Goal: Task Accomplishment & Management: Complete application form

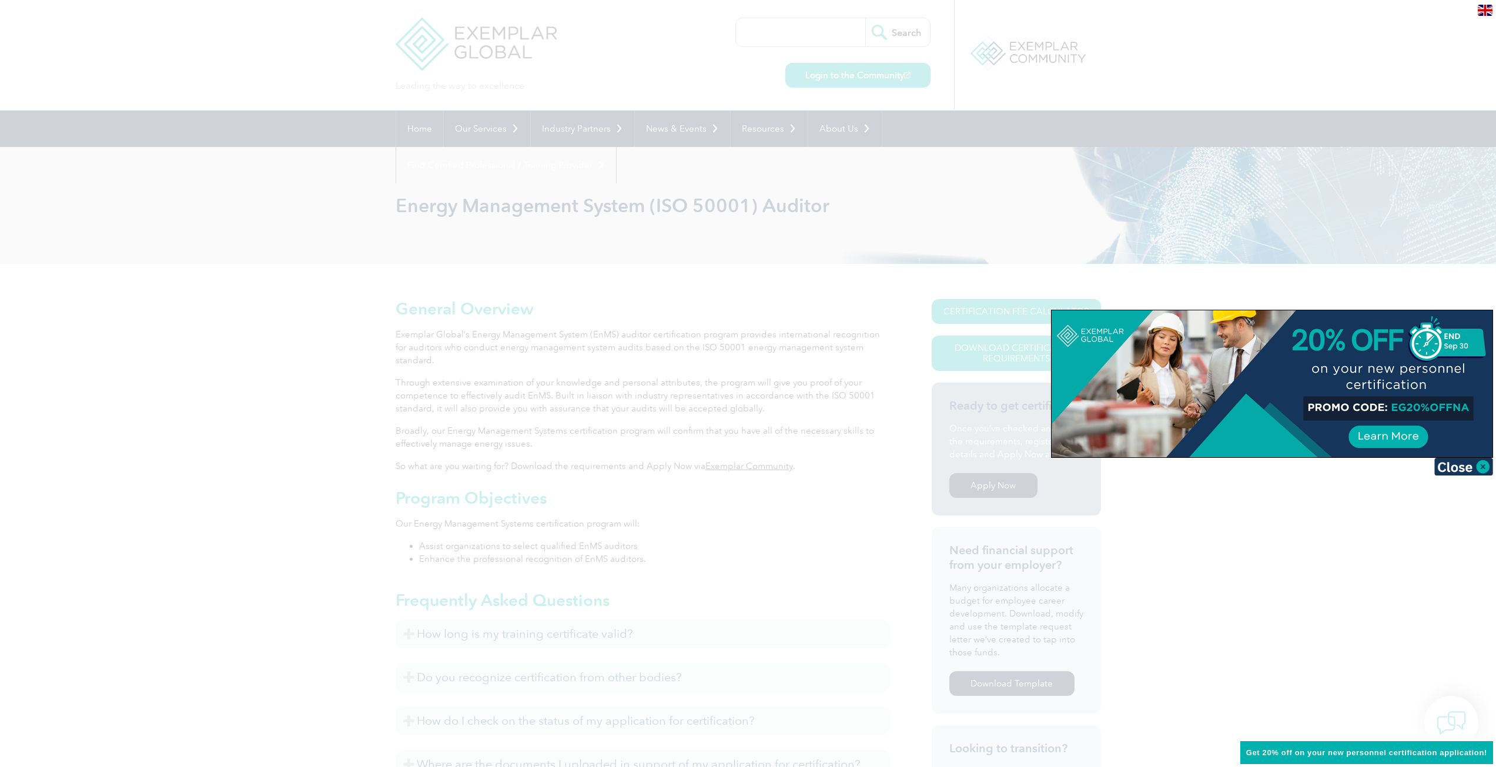
drag, startPoint x: 1389, startPoint y: 407, endPoint x: 1445, endPoint y: 403, distance: 56.0
click at [1445, 403] on div at bounding box center [1272, 383] width 441 height 147
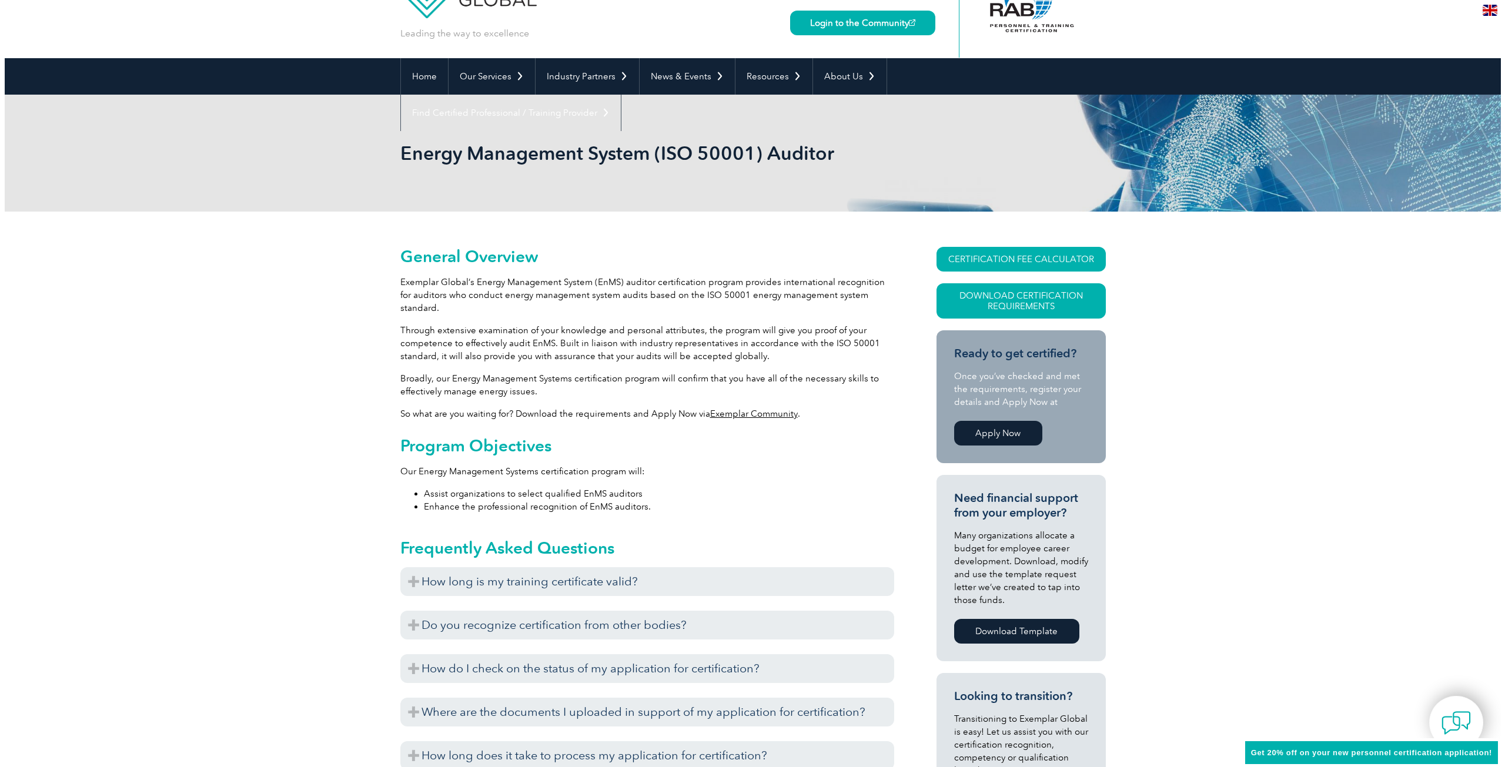
scroll to position [235, 0]
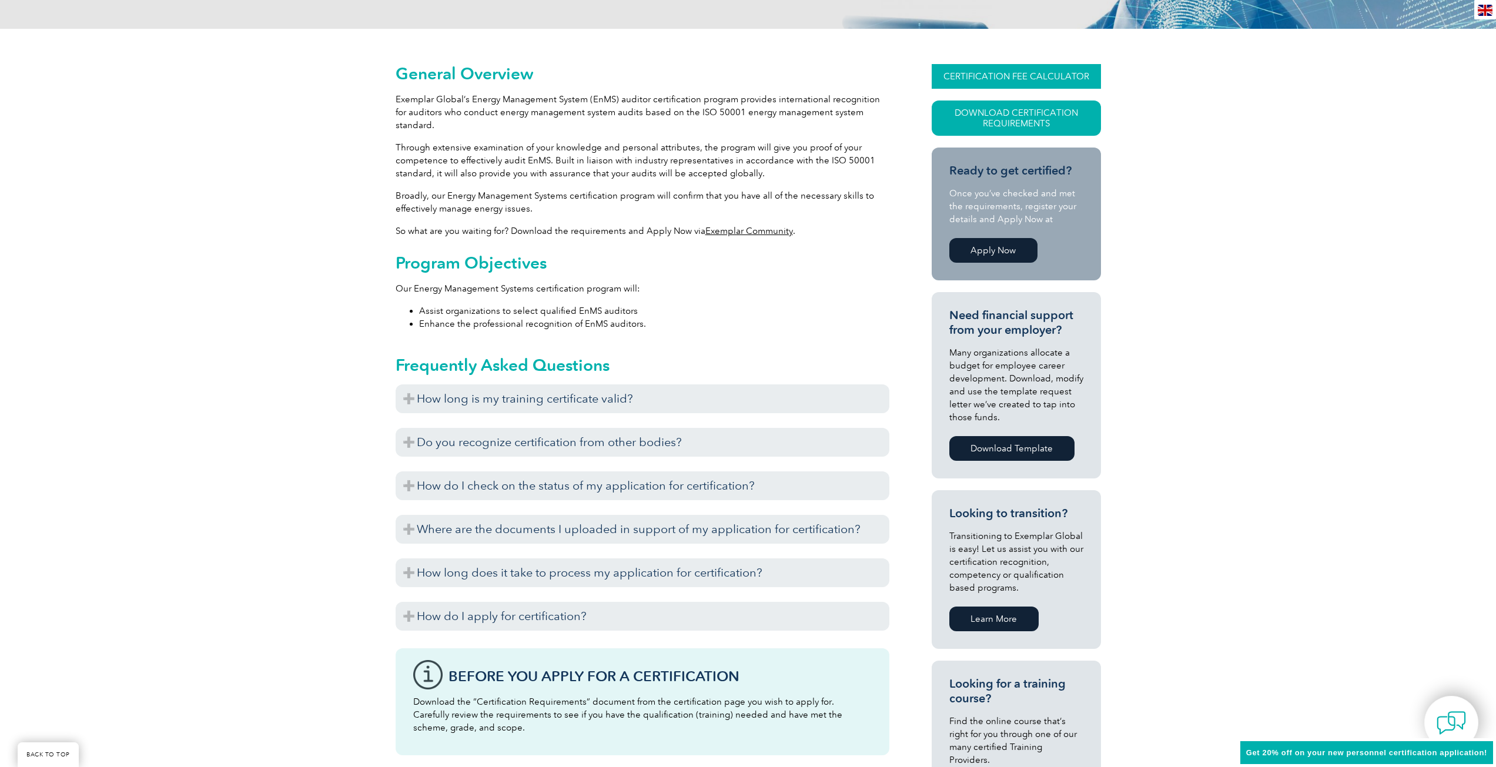
click at [1023, 75] on link "CERTIFICATION FEE CALCULATOR" at bounding box center [1016, 76] width 169 height 25
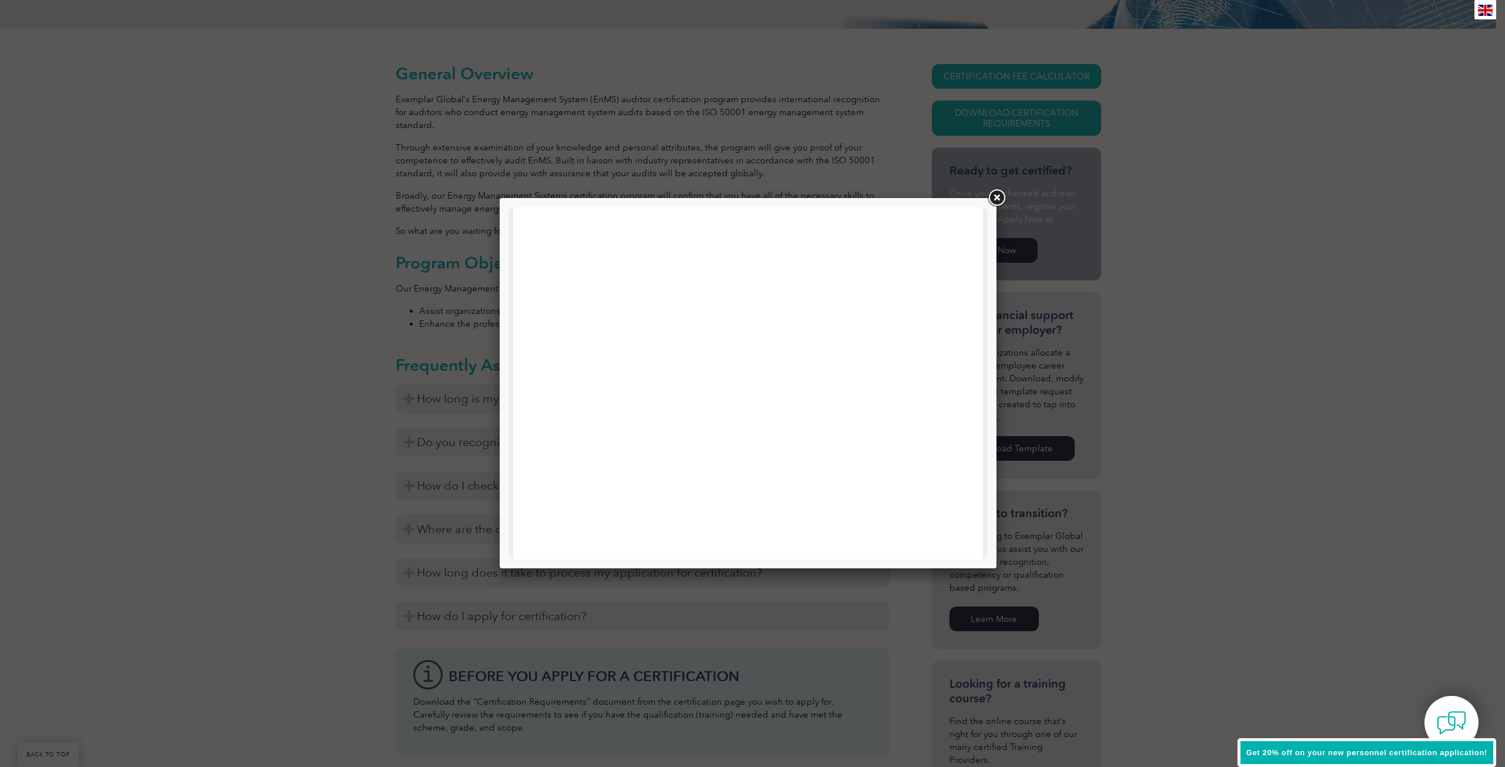
scroll to position [561, 0]
click at [997, 191] on link at bounding box center [996, 198] width 21 height 21
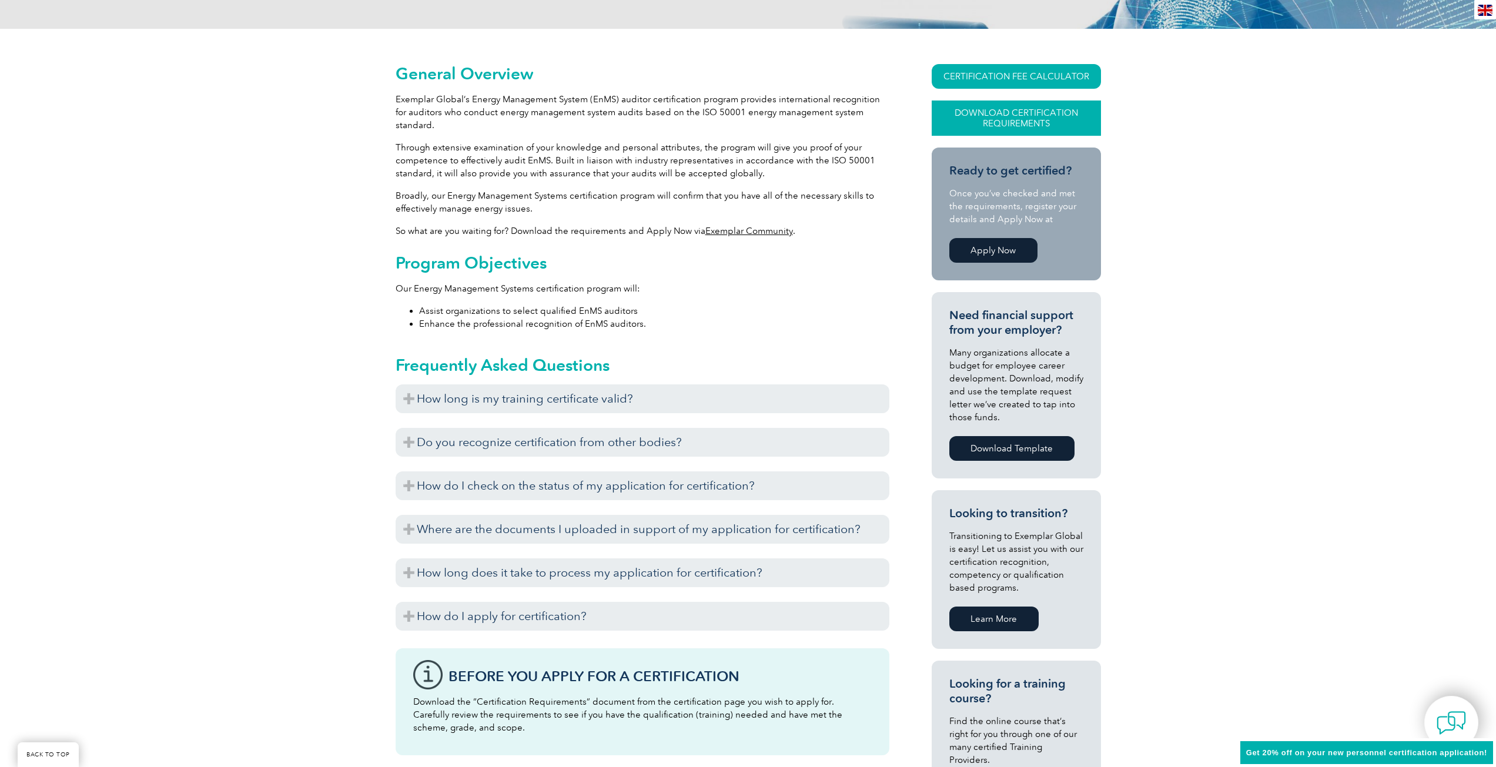
click at [1019, 121] on link "Download Certification Requirements" at bounding box center [1016, 118] width 169 height 35
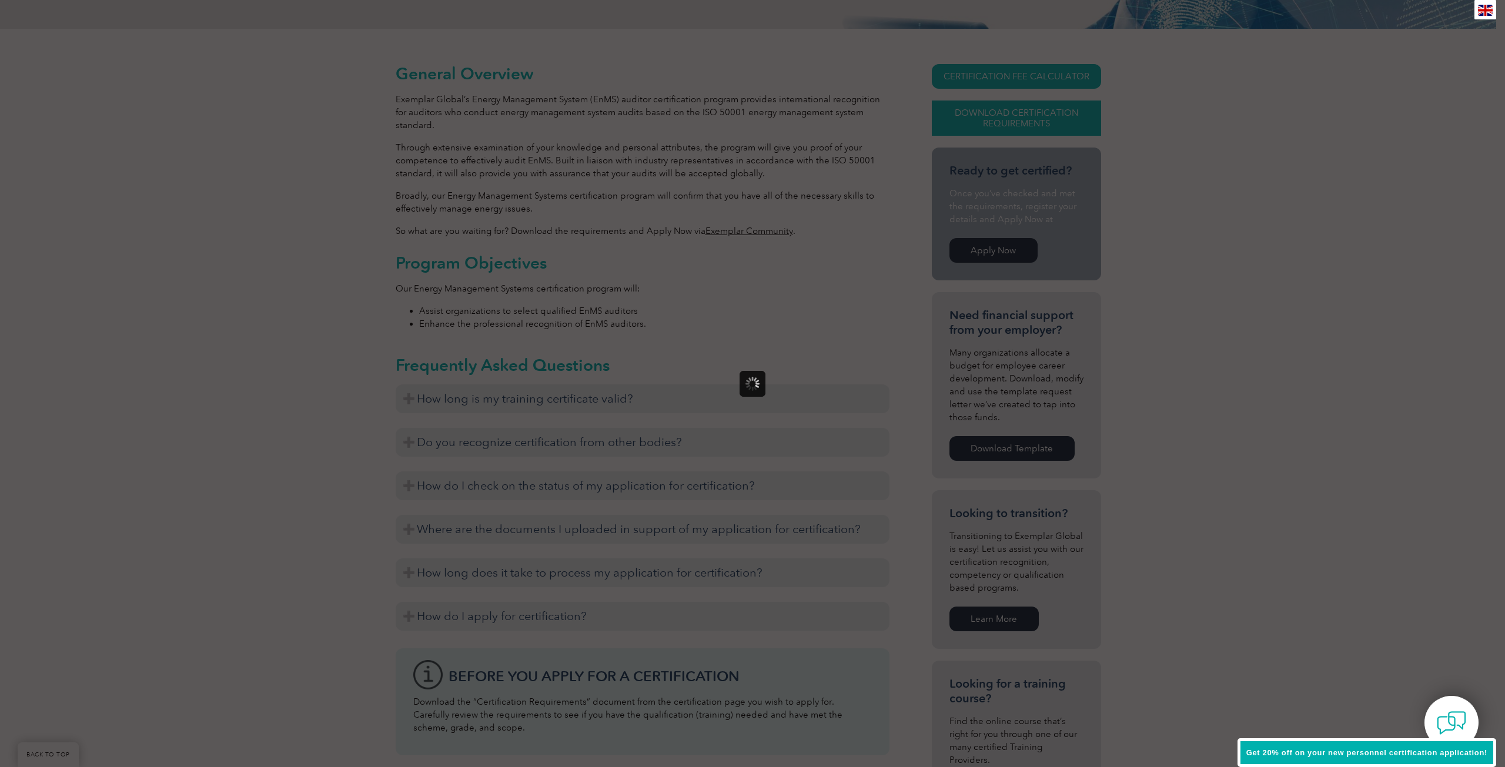
scroll to position [0, 0]
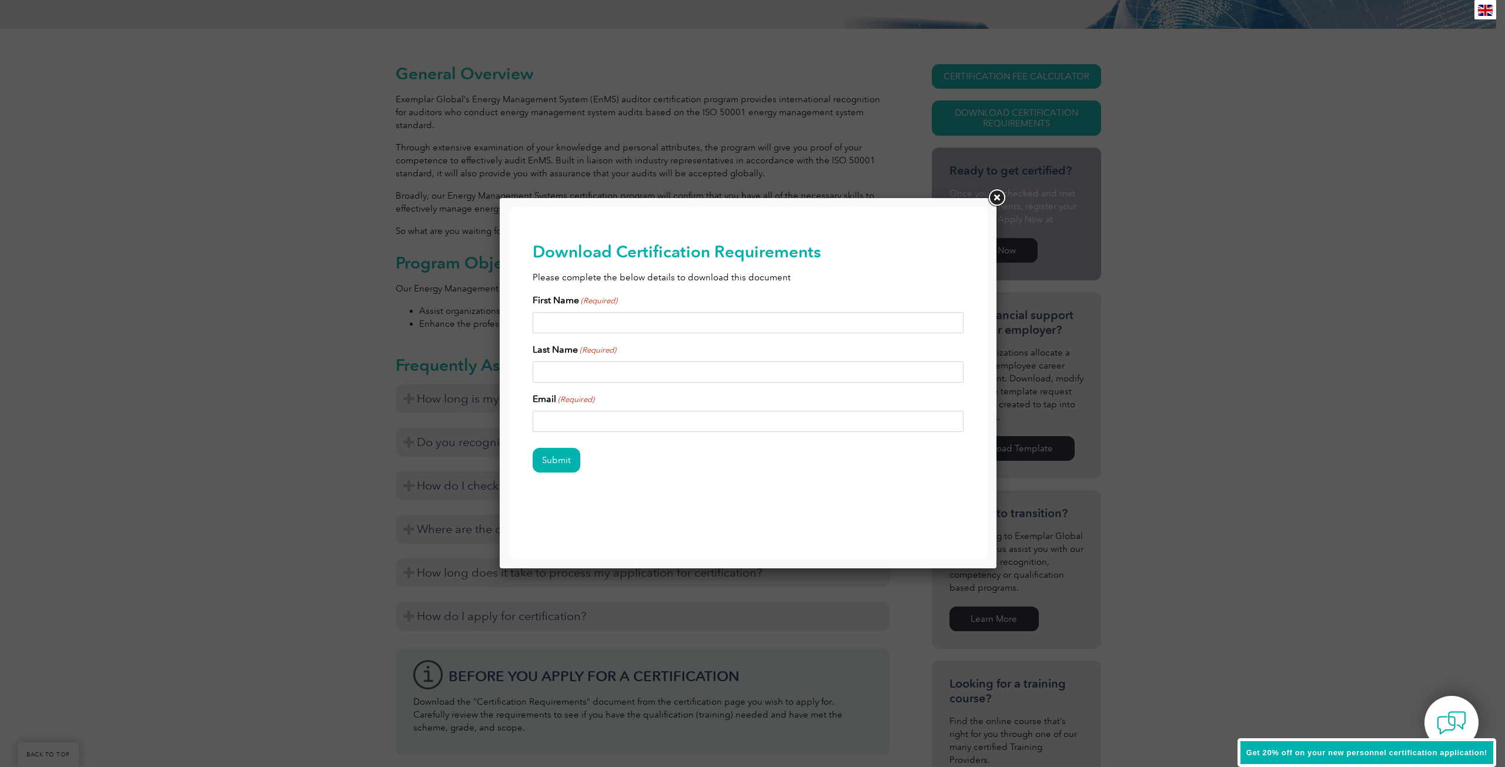
click at [605, 326] on input "First Name (Required)" at bounding box center [748, 322] width 431 height 21
type input "Alex"
type input "Stathakis"
type input "alex.stathakis@conversio.com.au"
click at [544, 466] on input "Submit" at bounding box center [557, 460] width 48 height 25
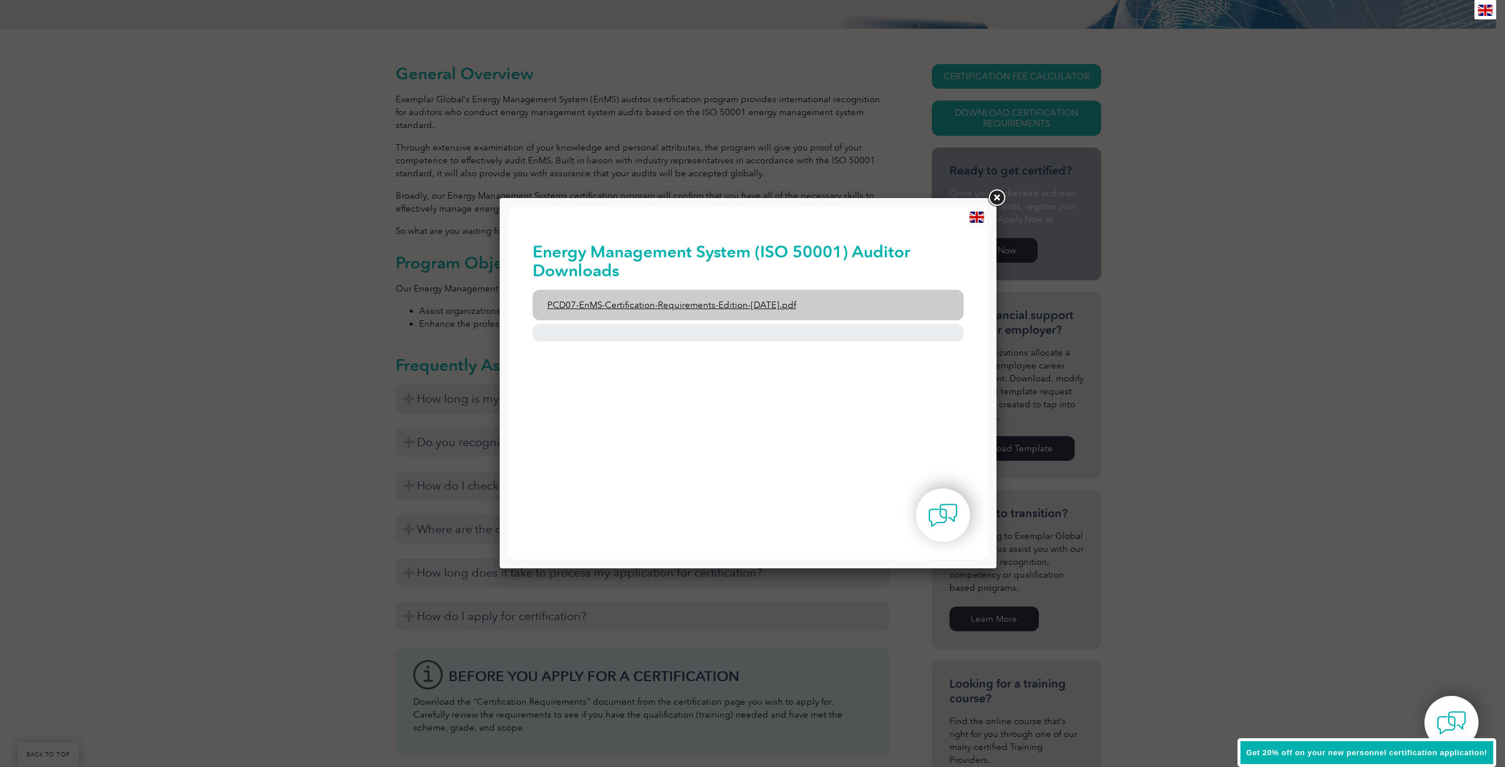
click at [733, 305] on link "PCD07-EnMS-Certification-Requirements-Edition-23-September-2021.pdf" at bounding box center [748, 305] width 431 height 31
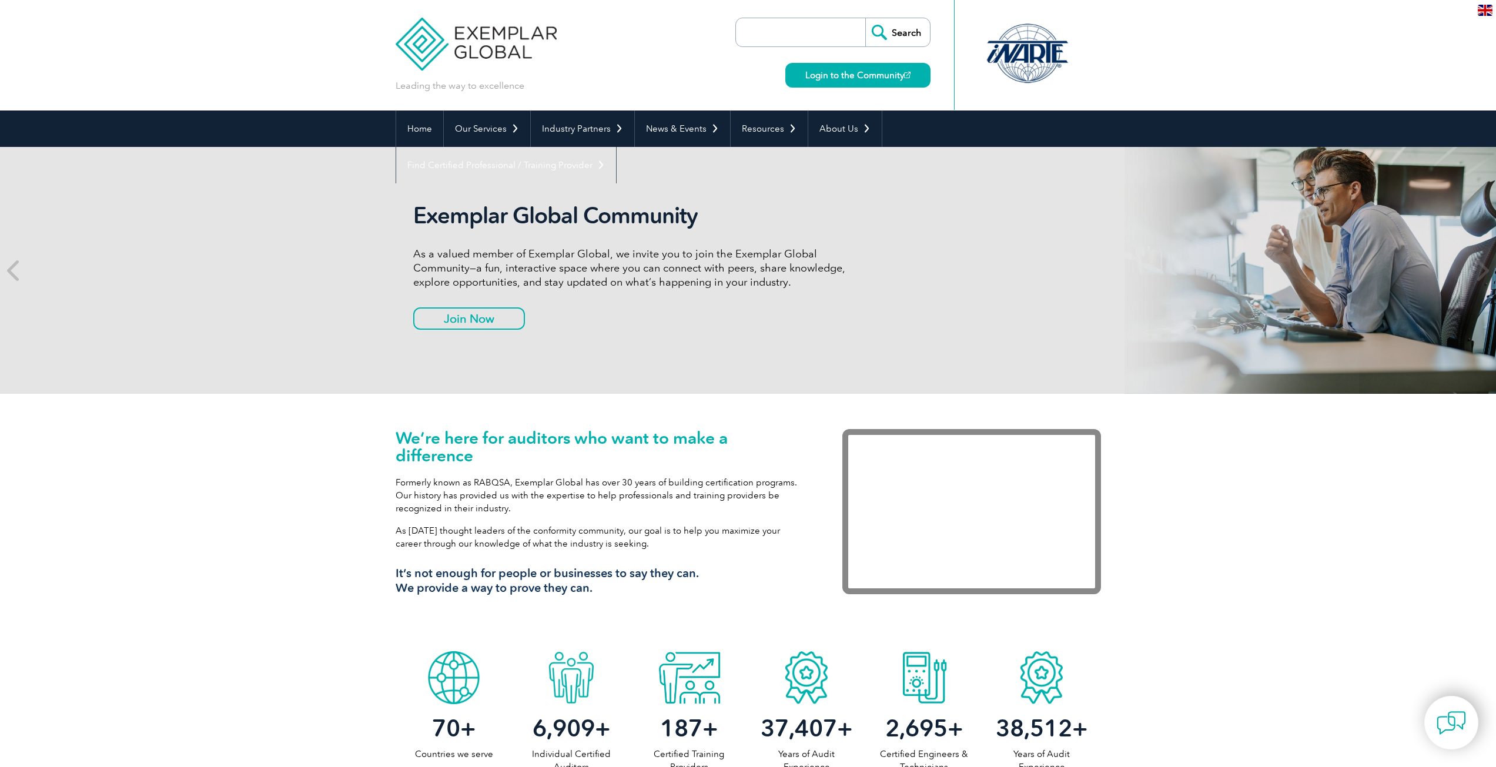
click at [785, 28] on input "search" at bounding box center [803, 32] width 123 height 28
type input "energy management"
click at [865, 18] on input "Search" at bounding box center [897, 32] width 65 height 28
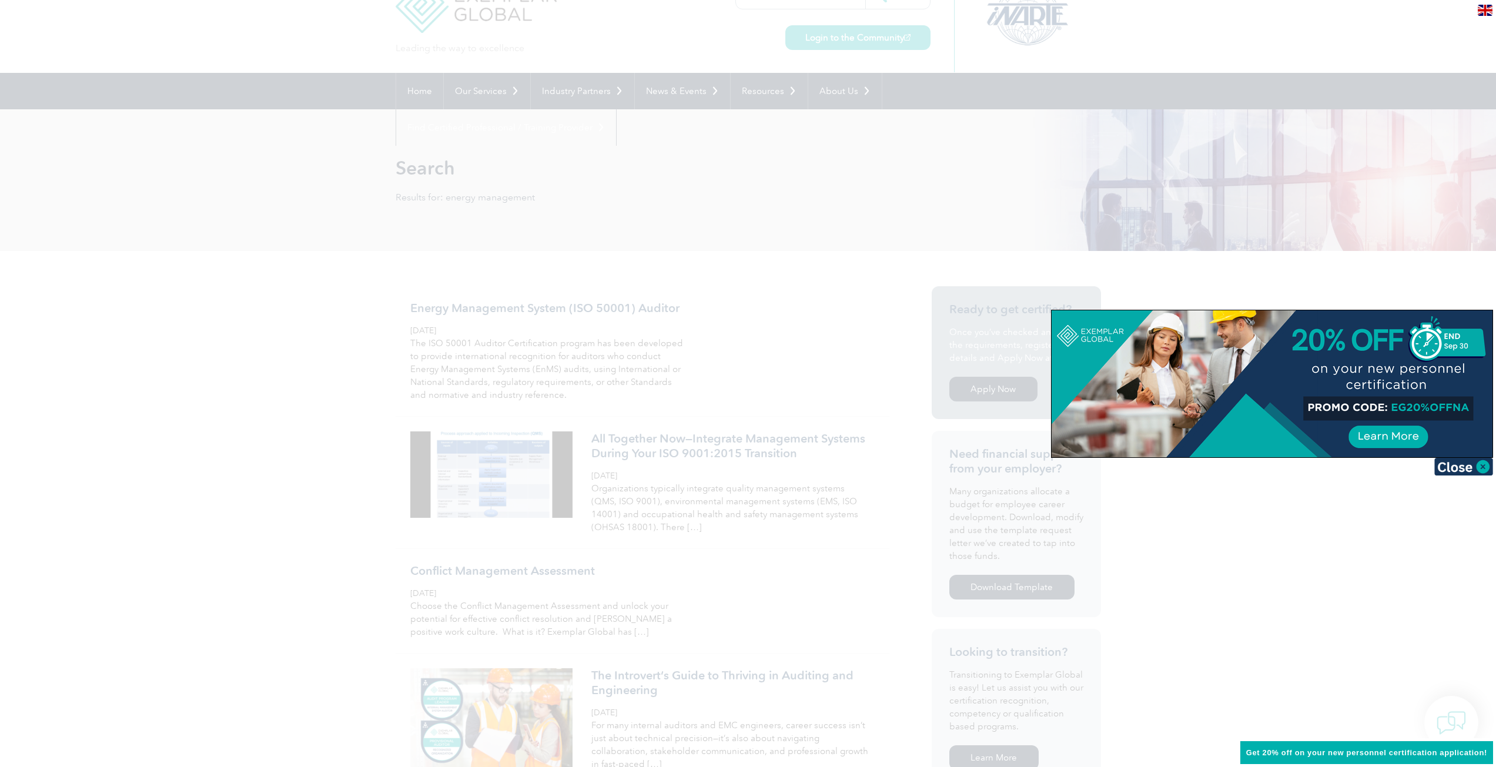
scroll to position [59, 0]
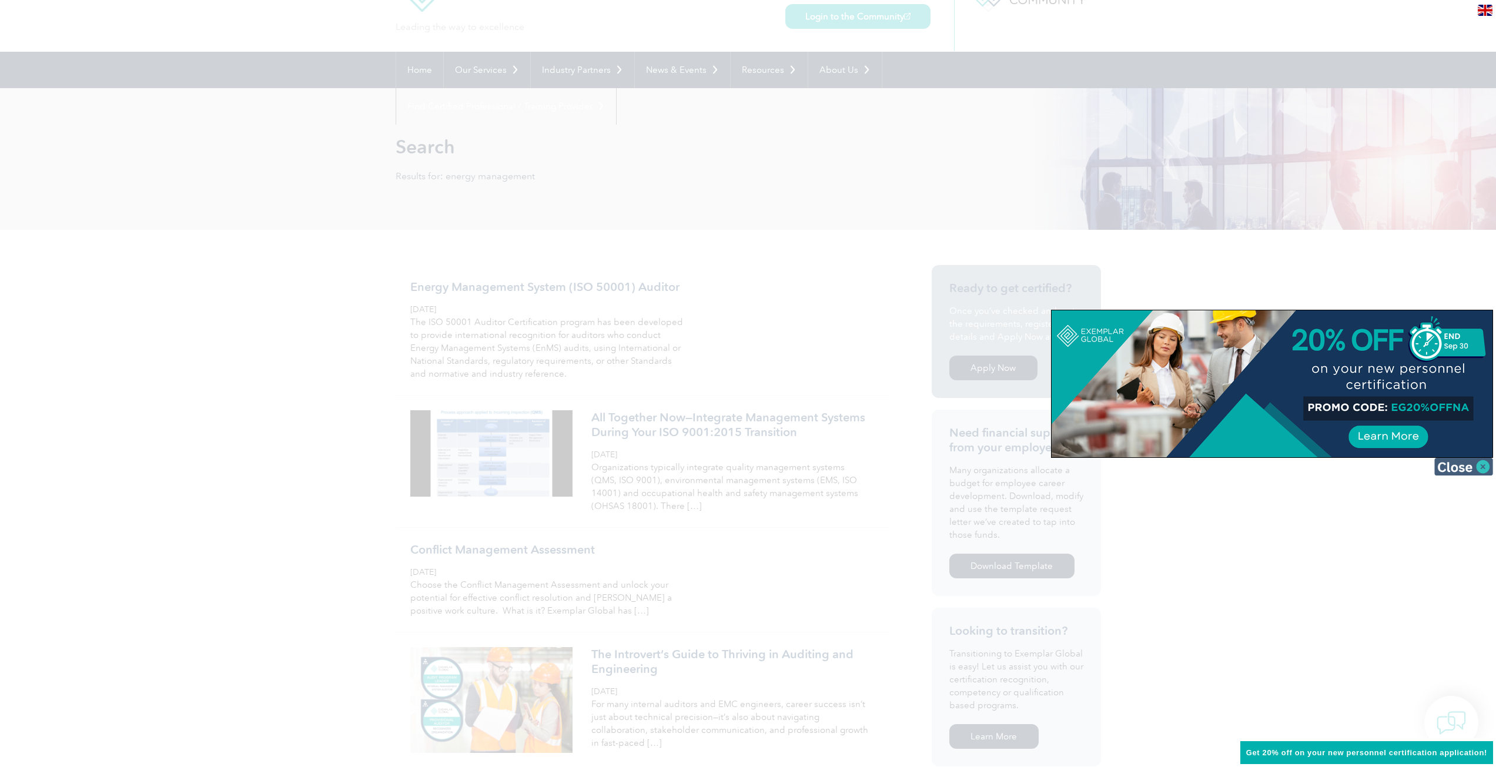
click at [1457, 469] on img at bounding box center [1463, 467] width 59 height 18
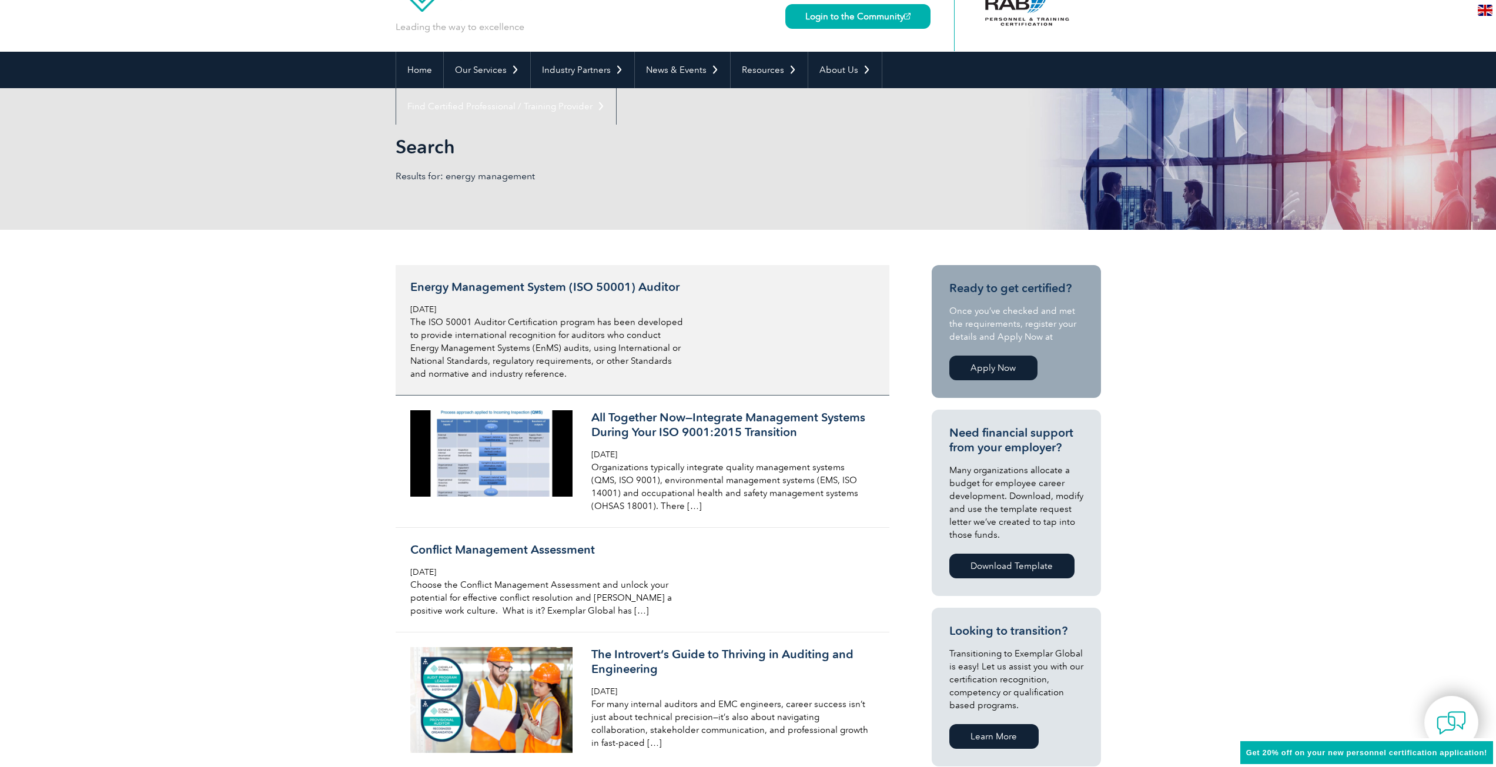
click at [620, 282] on h3 "Energy Management System (ISO 50001) Auditor" at bounding box center [549, 287] width 279 height 15
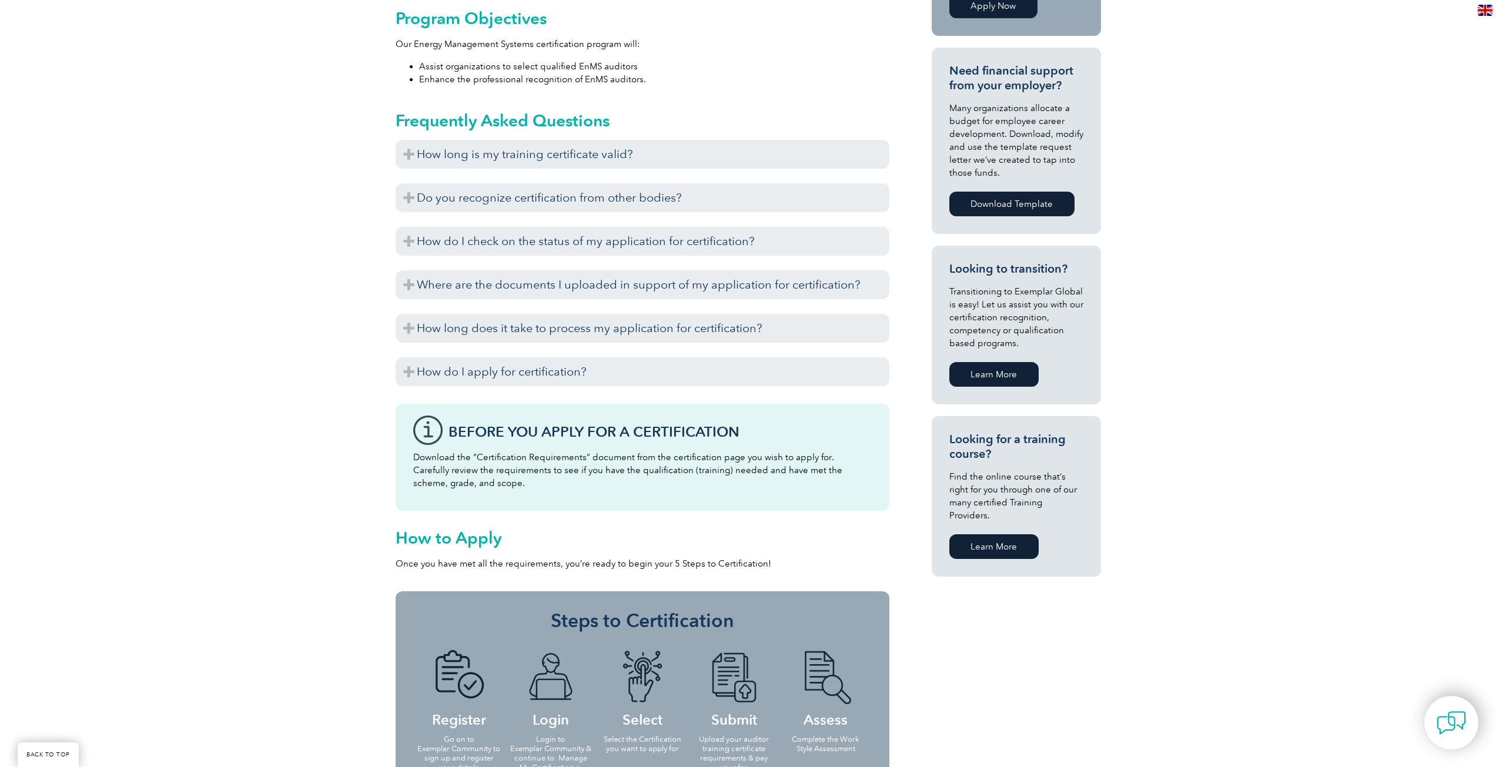
scroll to position [451, 0]
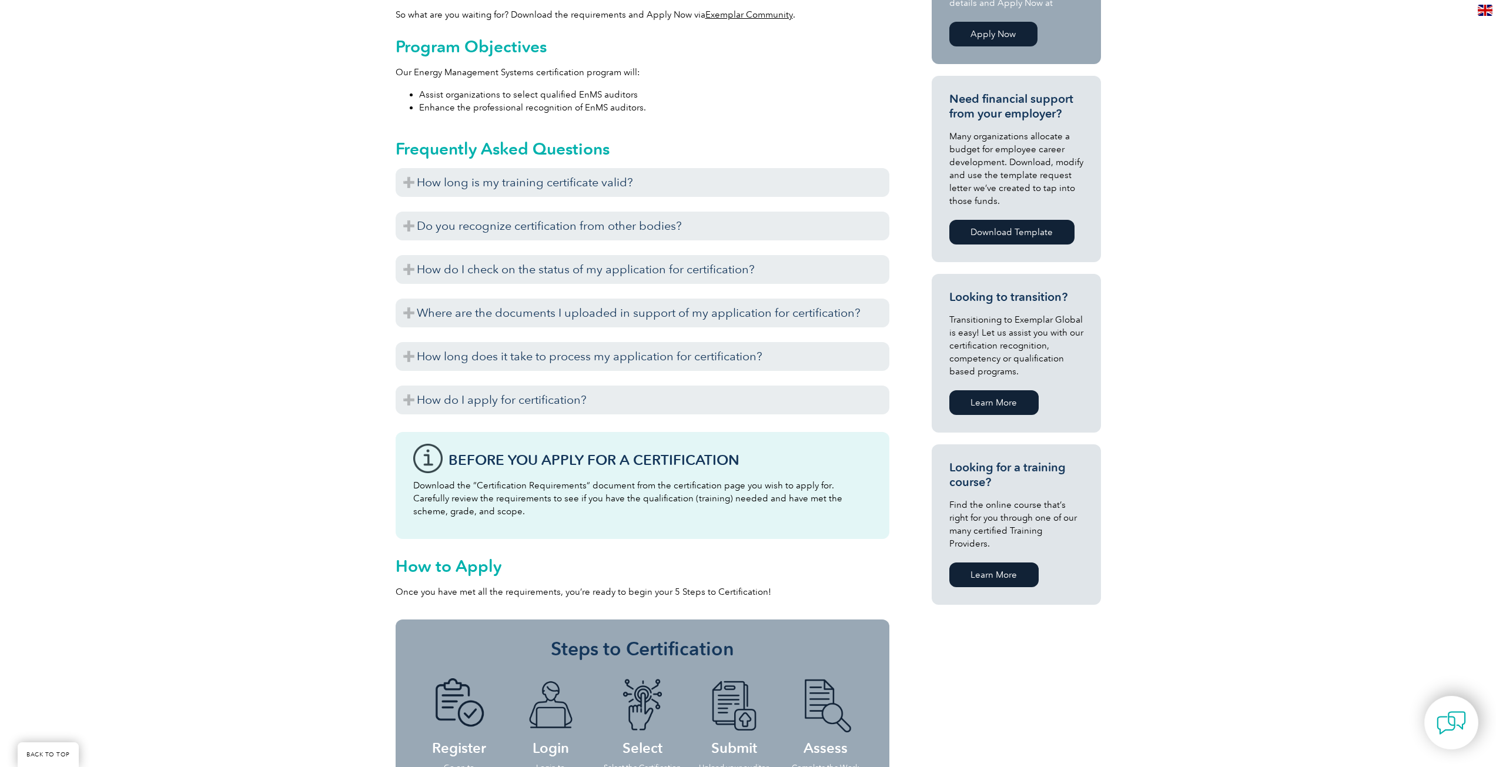
click at [1006, 563] on link "Learn More" at bounding box center [993, 575] width 89 height 25
